Goal: Communication & Community: Share content

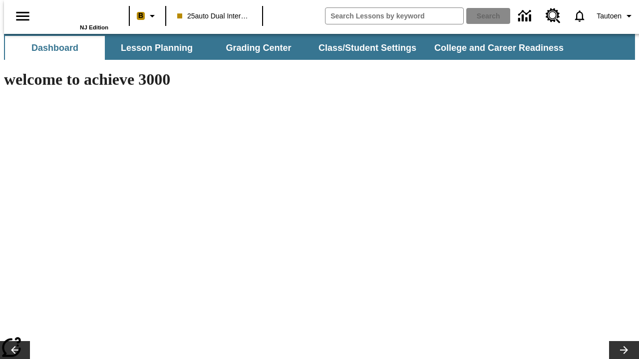
type input "-1"
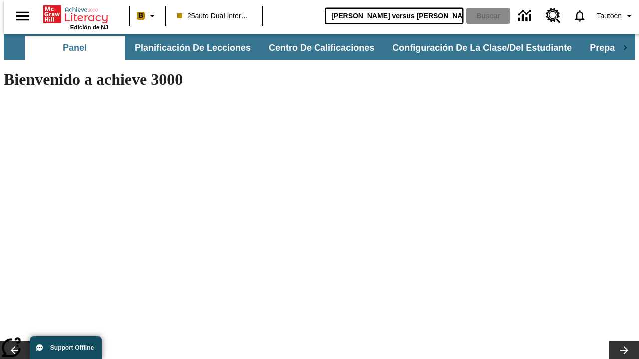
type input "[PERSON_NAME] versus [PERSON_NAME]"
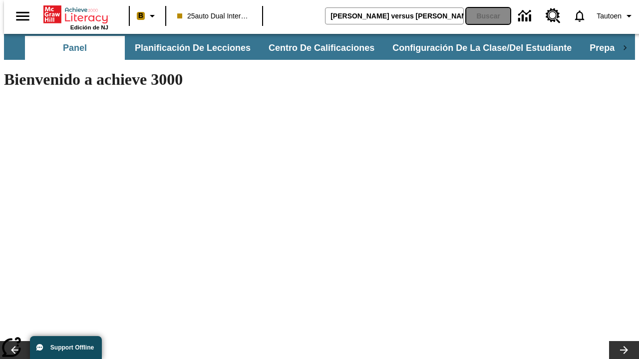
click at [481, 16] on button "Buscar" at bounding box center [488, 16] width 44 height 16
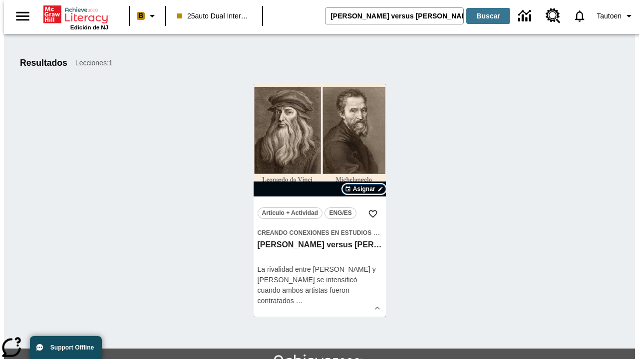
click at [364, 189] on span "Asignar" at bounding box center [364, 189] width 22 height 9
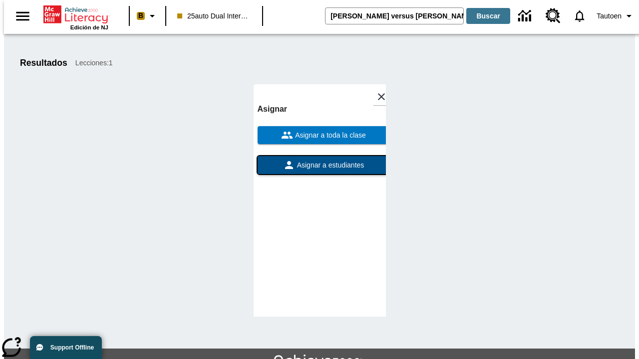
click at [319, 160] on span "Asignar a estudiantes" at bounding box center [329, 165] width 69 height 10
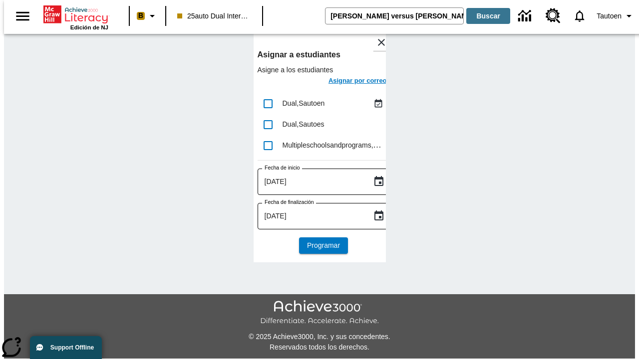
click at [348, 82] on h6 "Asignar por correo" at bounding box center [357, 80] width 58 height 11
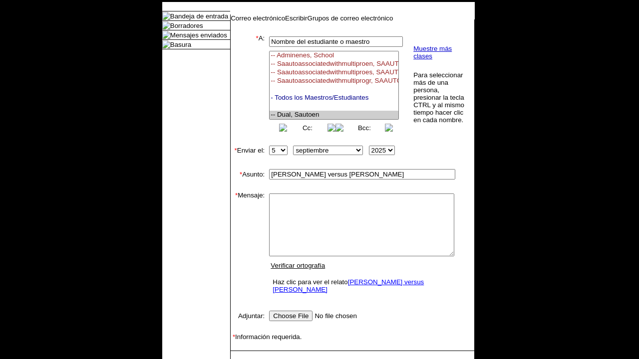
select select "U,21476361,1"
type textarea "email body message"
click at [241, 359] on link "Enviar" at bounding box center [246, 366] width 19 height 7
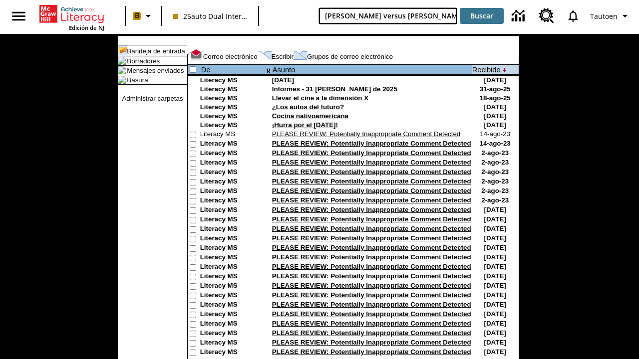
type input "[PERSON_NAME] versus [PERSON_NAME]"
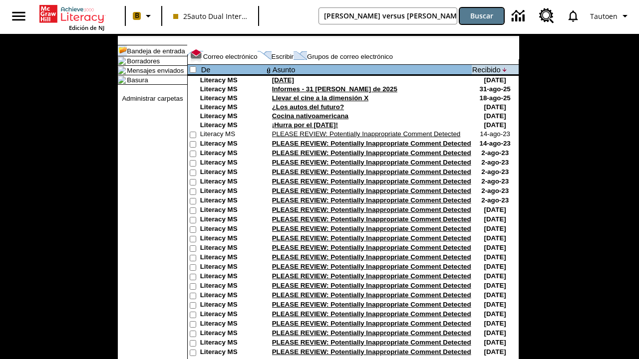
click at [481, 16] on button "Buscar" at bounding box center [482, 16] width 44 height 16
